Goal: Navigation & Orientation: Find specific page/section

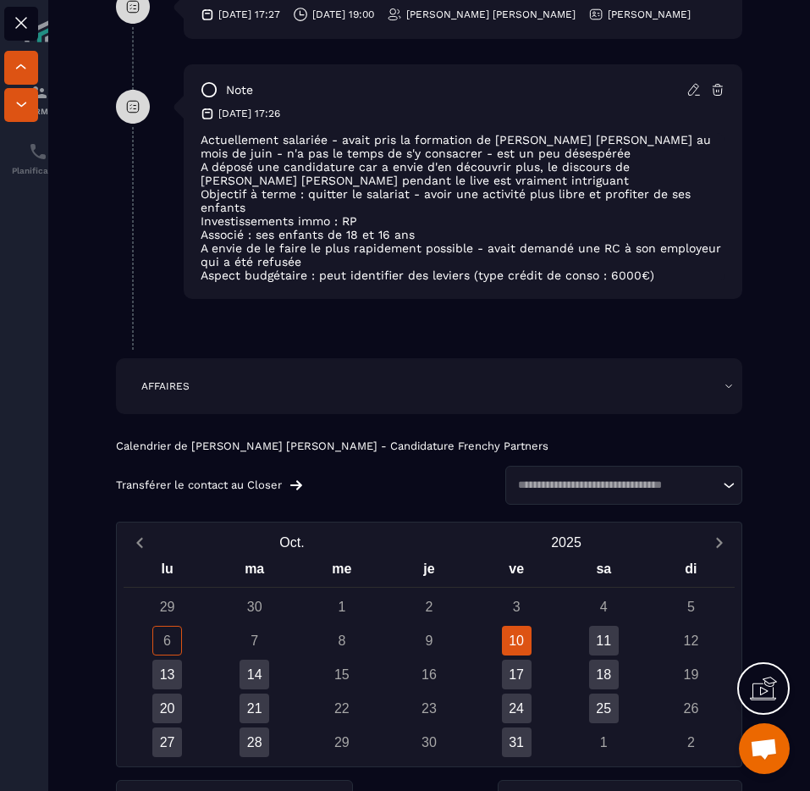
scroll to position [1023, 0]
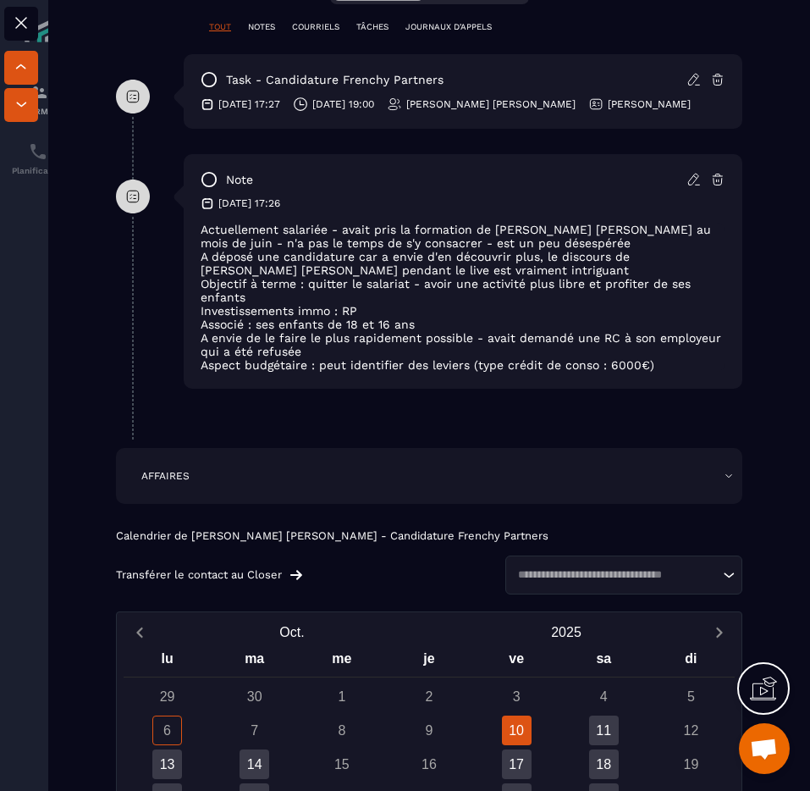
click at [29, 204] on div at bounding box center [405, 395] width 810 height 791
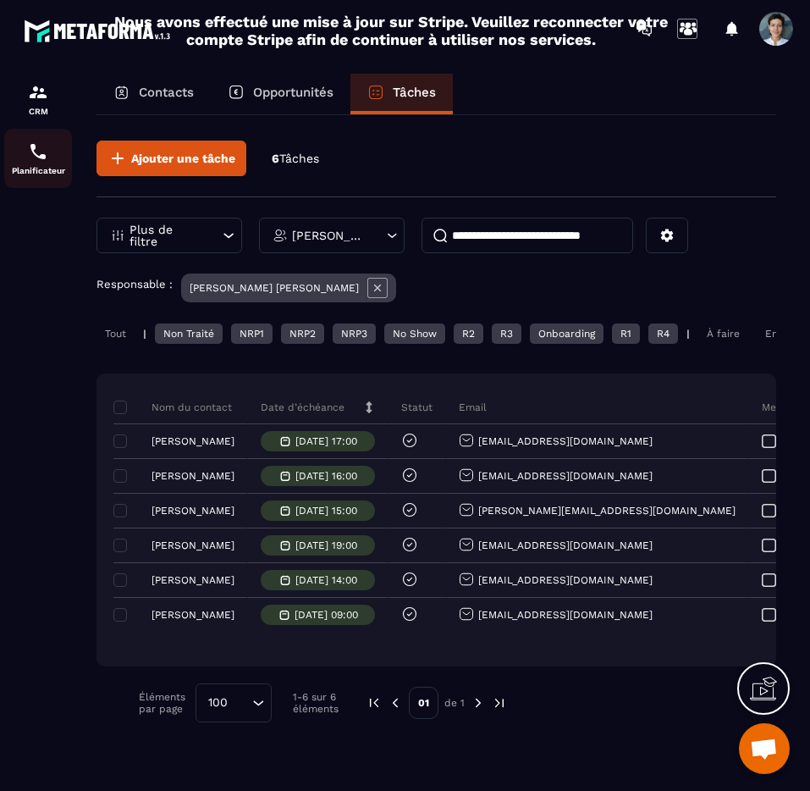
click at [45, 159] on img at bounding box center [38, 151] width 20 height 20
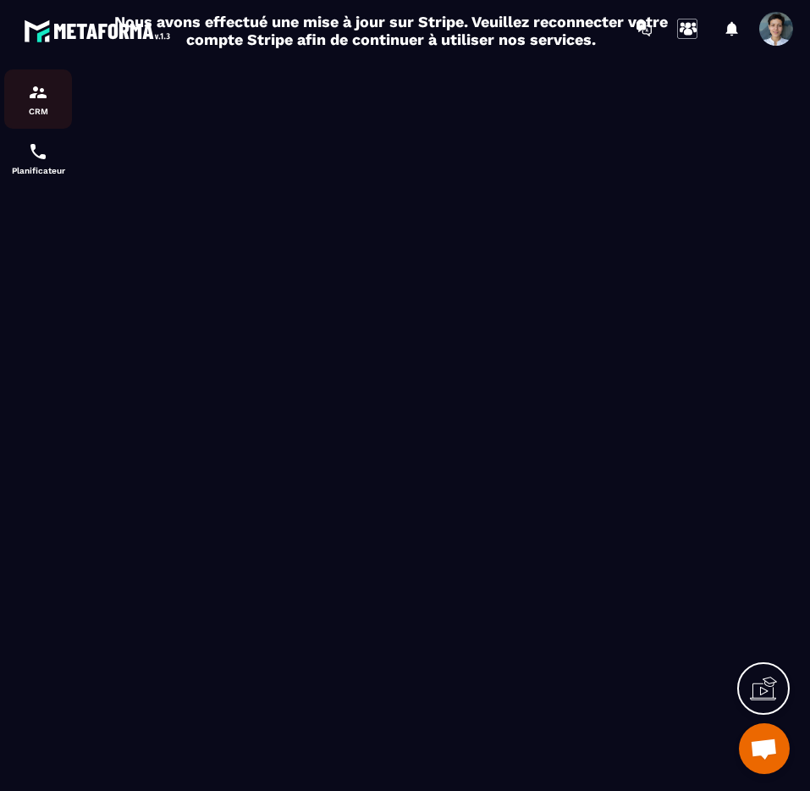
click at [45, 104] on div "CRM" at bounding box center [38, 99] width 68 height 34
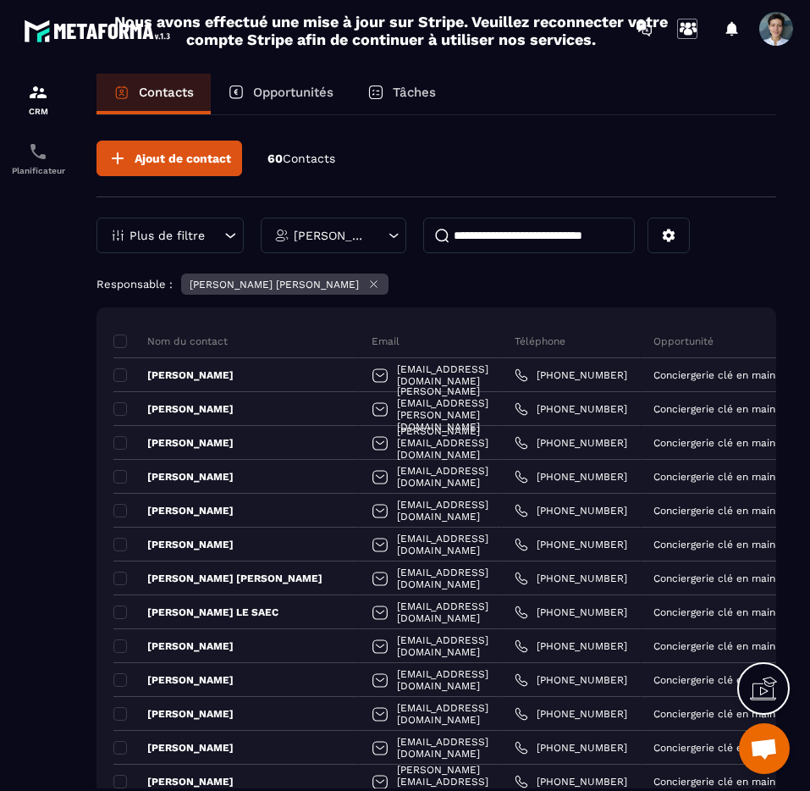
click at [400, 95] on p "Tâches" at bounding box center [414, 92] width 43 height 15
